Goal: Task Accomplishment & Management: Complete application form

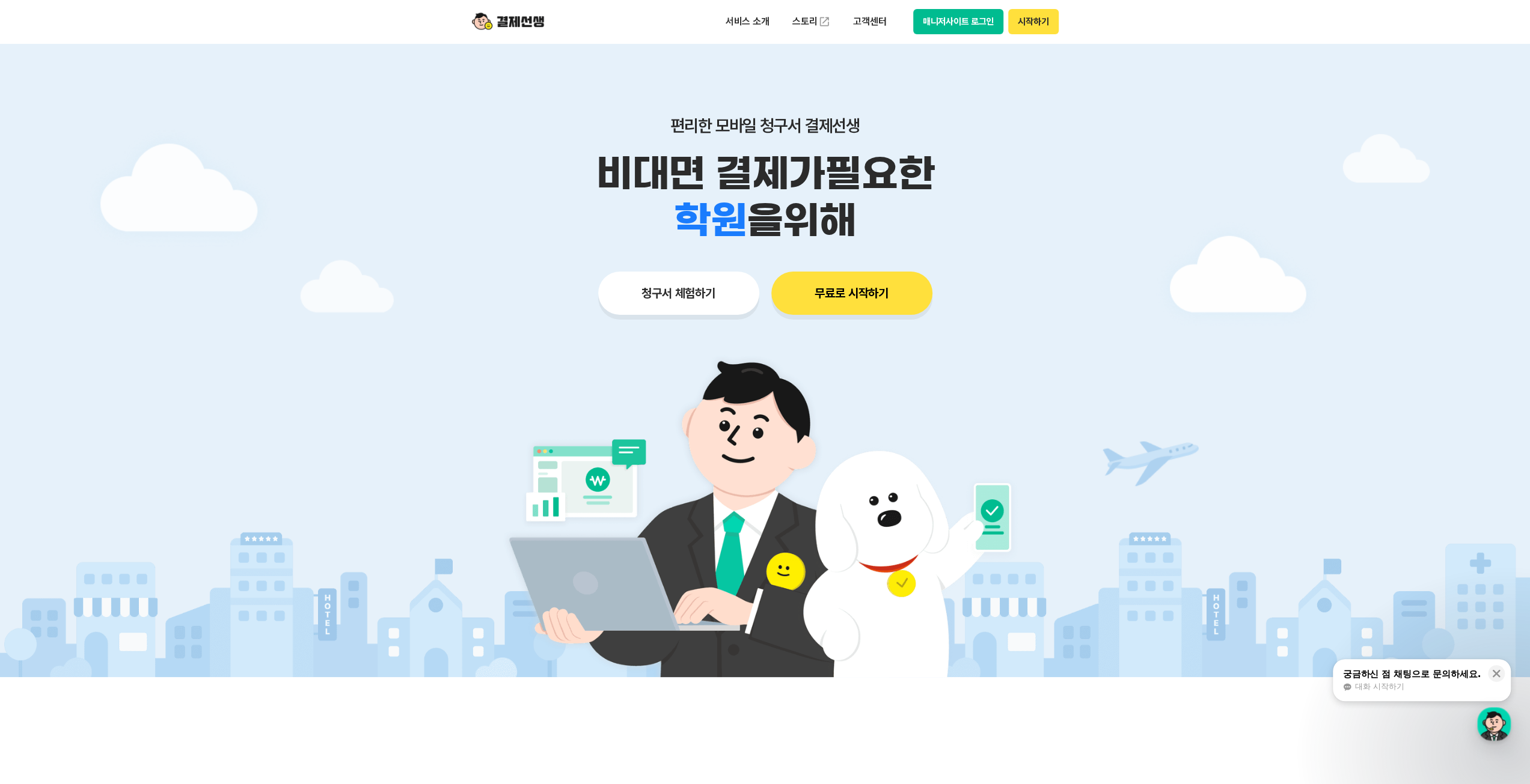
click at [964, 24] on button "매니저사이트 로그인" at bounding box center [958, 22] width 91 height 25
drag, startPoint x: 1150, startPoint y: 458, endPoint x: 1098, endPoint y: 412, distance: 69.4
click at [1146, 457] on div at bounding box center [765, 360] width 1530 height 634
drag, startPoint x: 644, startPoint y: 280, endPoint x: 706, endPoint y: 379, distance: 116.8
click at [644, 293] on button "청구서 체험하기" at bounding box center [679, 294] width 161 height 43
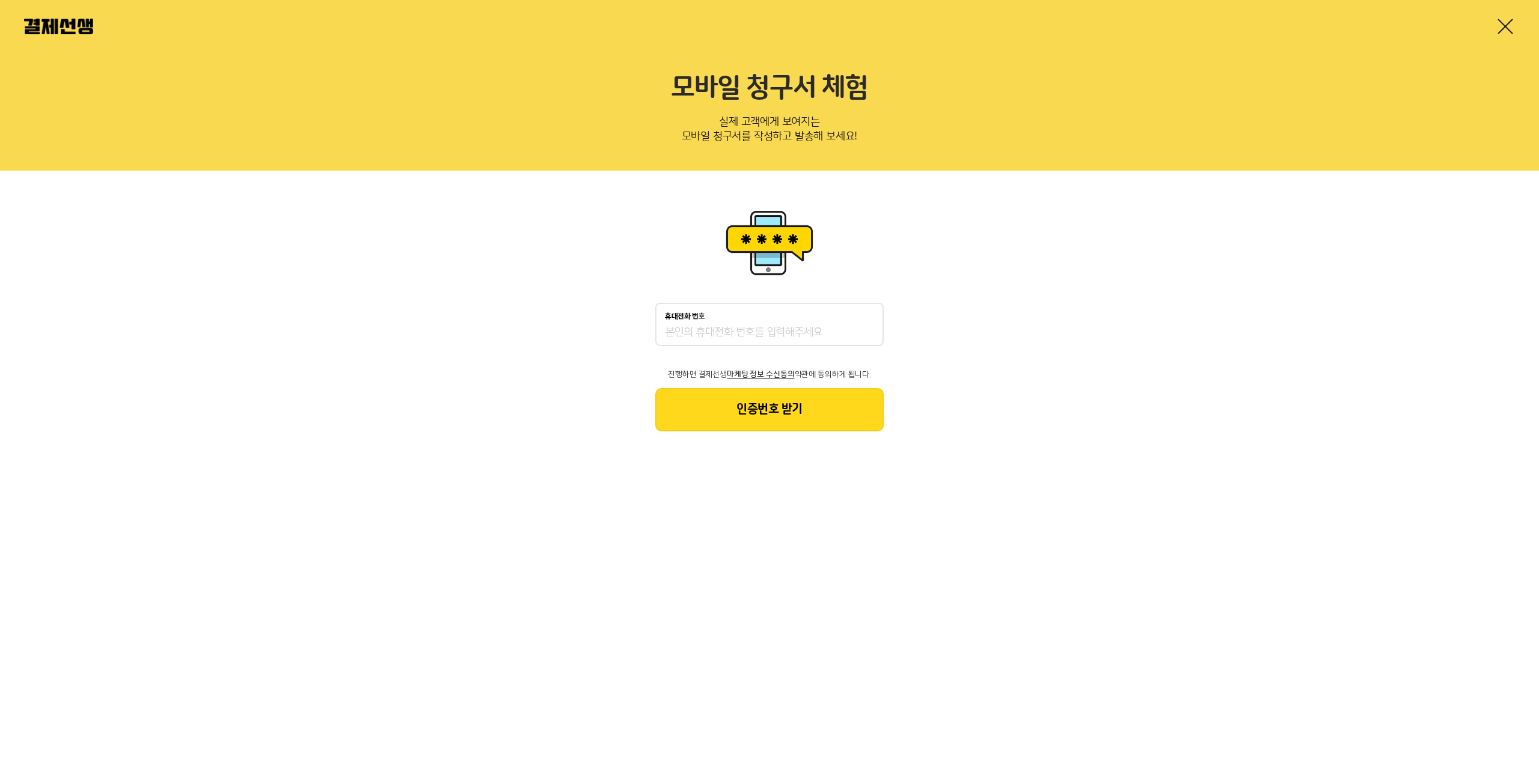
drag, startPoint x: 1285, startPoint y: 648, endPoint x: 1301, endPoint y: 648, distance: 16.0
click at [1286, 468] on html "모바일 청구서 체험 실제 고객에게 보여지는 모바일 청구서를 작성하고 발송해 보세요! 휴대전화 번호 진행하면 결제선생 마케팅 정보 수신동의 약관…" at bounding box center [769, 234] width 1539 height 468
click at [1461, 468] on html "모바일 청구서 체험 실제 고객에게 보여지는 모바일 청구서를 작성하고 발송해 보세요! 휴대전화 번호 진행하면 결제선생 마케팅 정보 수신동의 약관…" at bounding box center [769, 234] width 1539 height 468
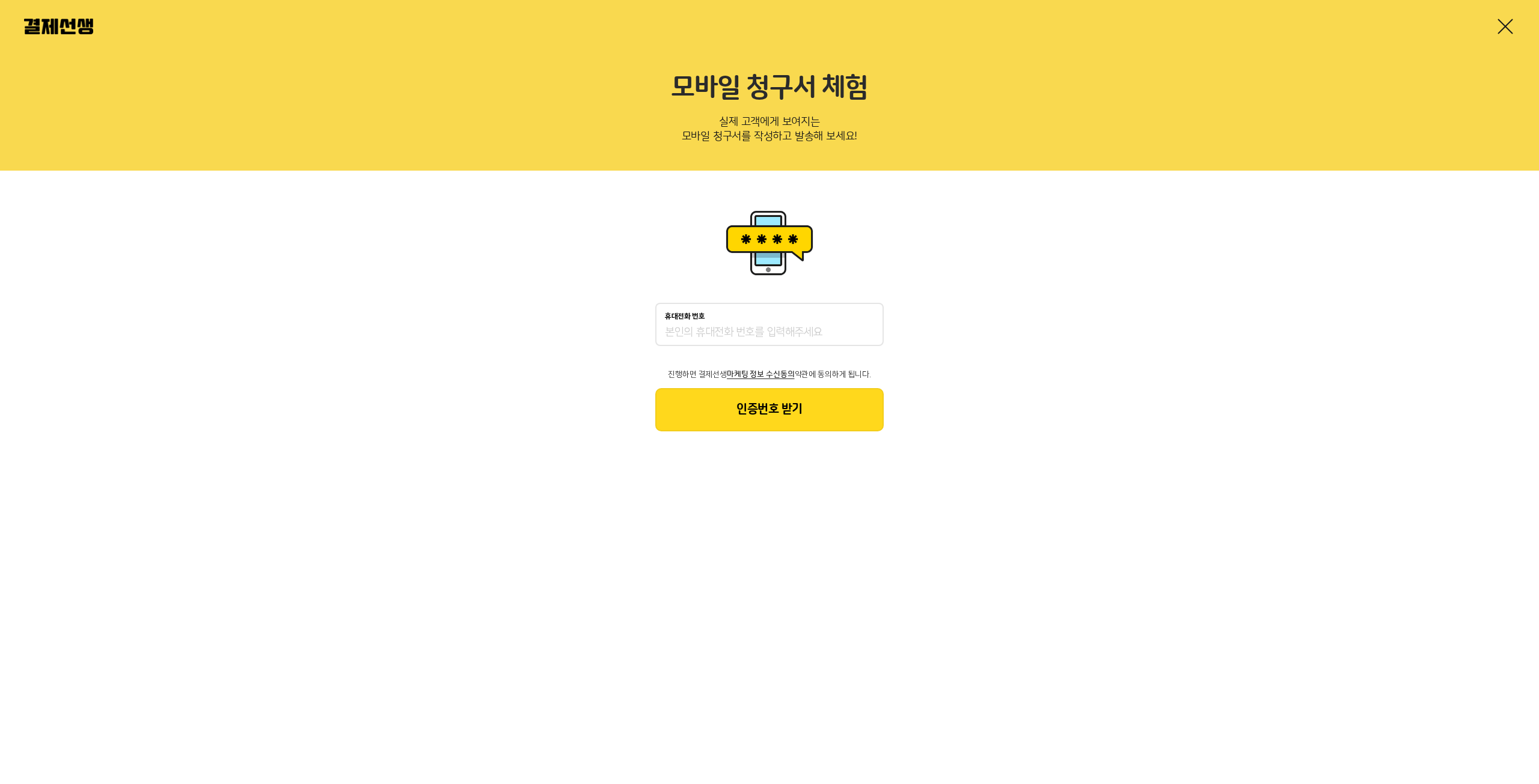
click at [1461, 468] on html "모바일 청구서 체험 실제 고객에게 보여지는 모바일 청구서를 작성하고 발송해 보세요! 휴대전화 번호 진행하면 결제선생 마케팅 정보 수신동의 약관…" at bounding box center [769, 234] width 1539 height 468
